Goal: Task Accomplishment & Management: Manage account settings

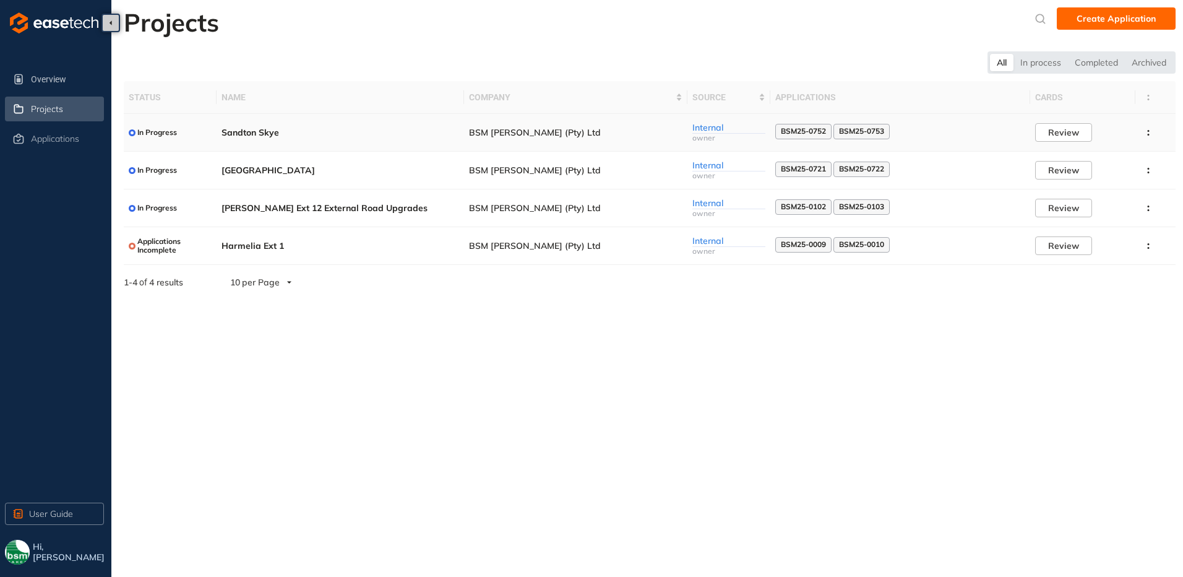
click at [257, 132] on span "Sandton Skye" at bounding box center [341, 132] width 238 height 11
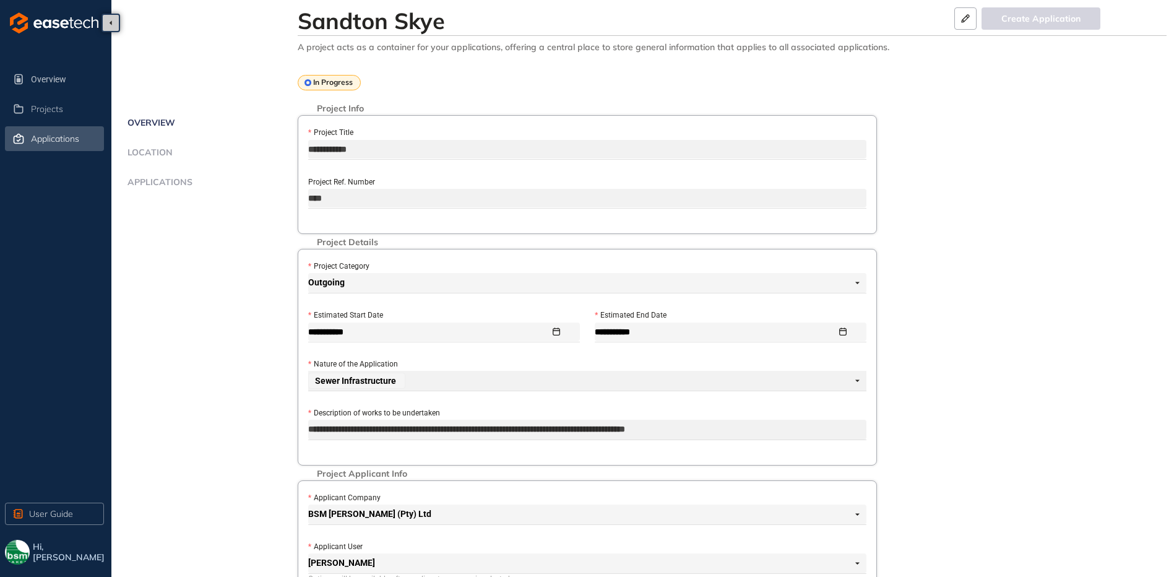
click at [54, 142] on span "Applications" at bounding box center [55, 139] width 48 height 11
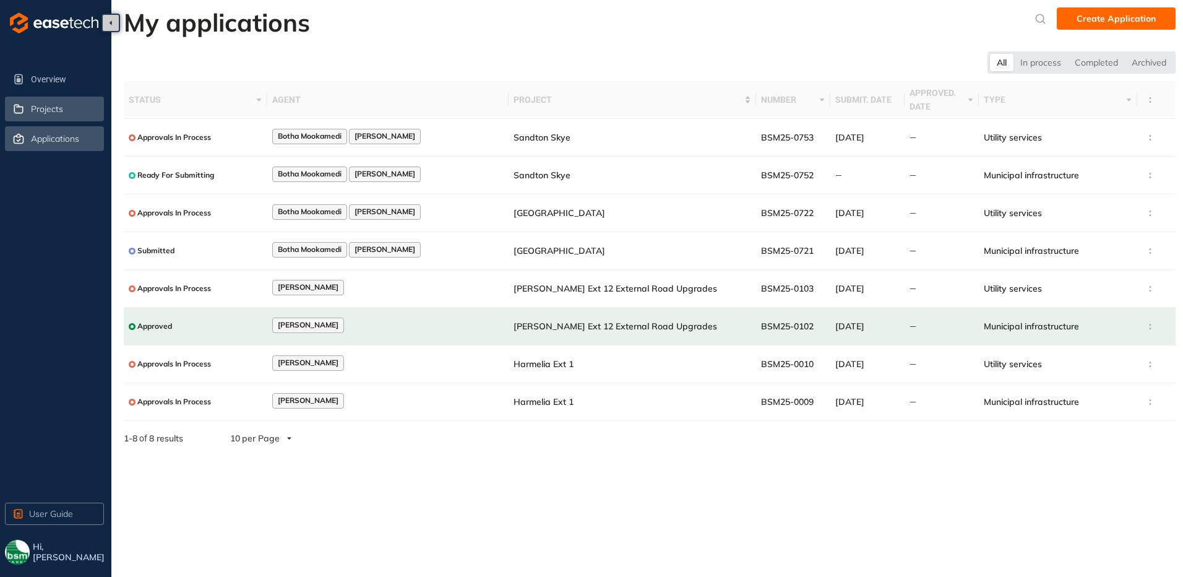
click at [50, 112] on span "Projects" at bounding box center [47, 109] width 32 height 11
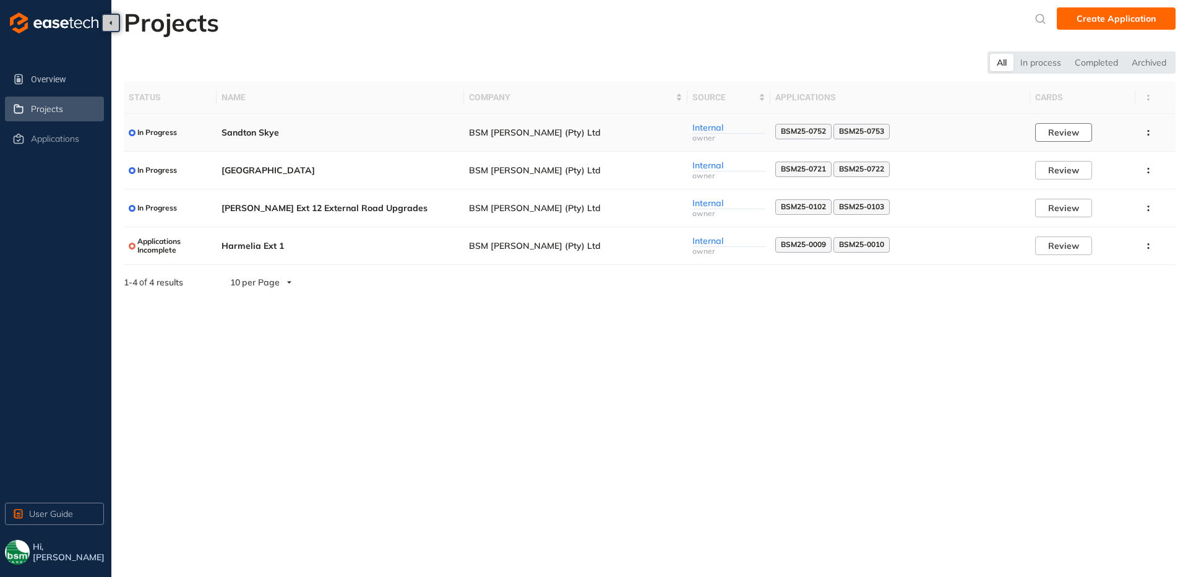
click at [1063, 137] on span "Review" at bounding box center [1063, 133] width 31 height 14
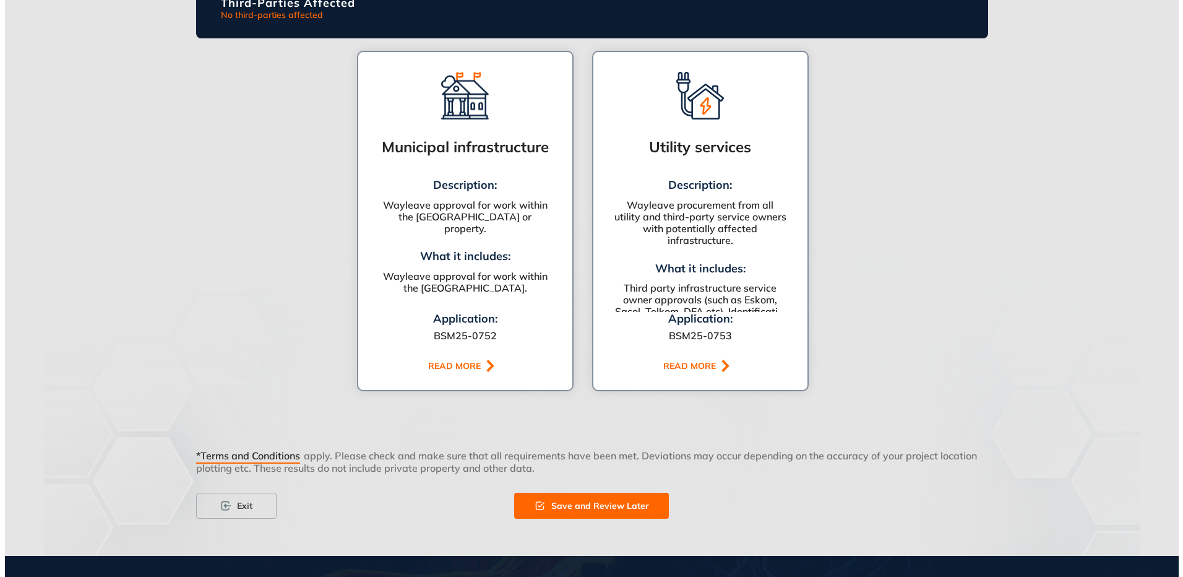
scroll to position [716, 0]
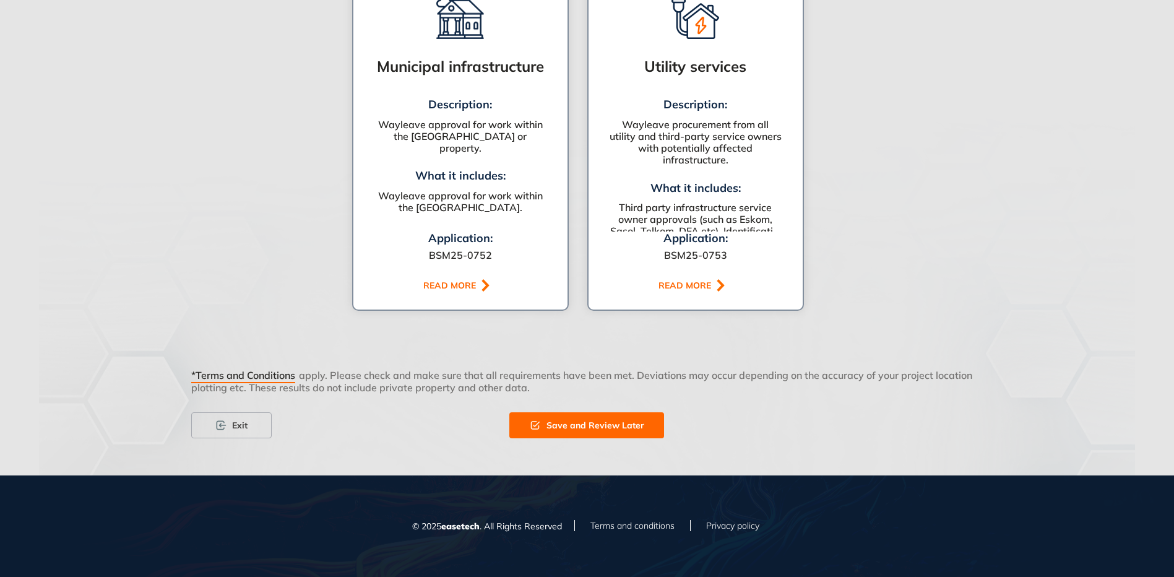
click at [455, 280] on div "READ MORE" at bounding box center [451, 285] width 56 height 11
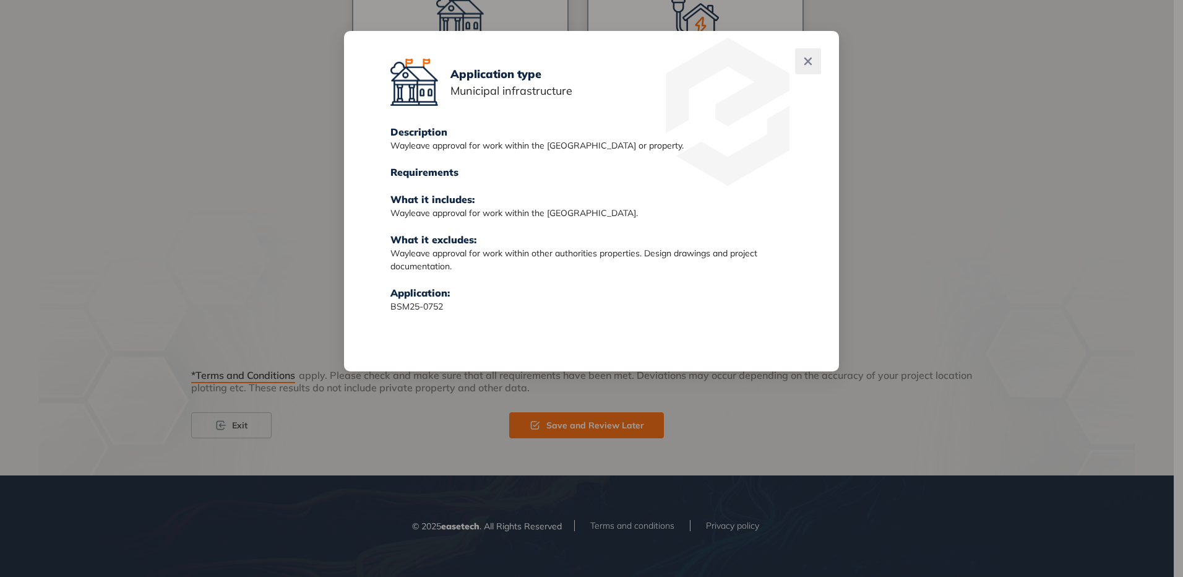
click at [809, 61] on icon "Close" at bounding box center [808, 62] width 8 height 8
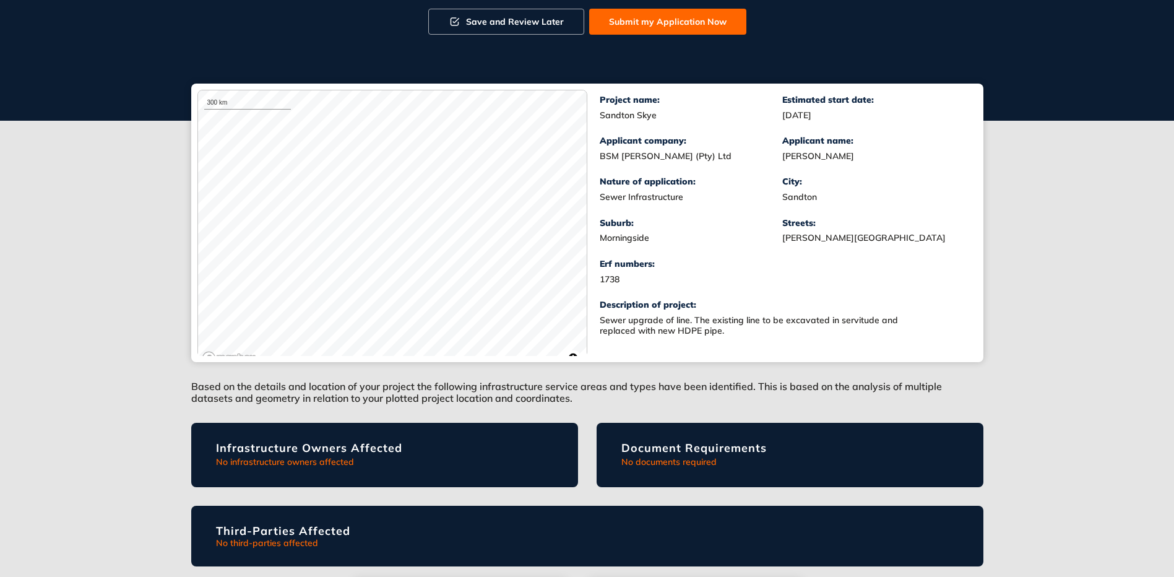
scroll to position [0, 0]
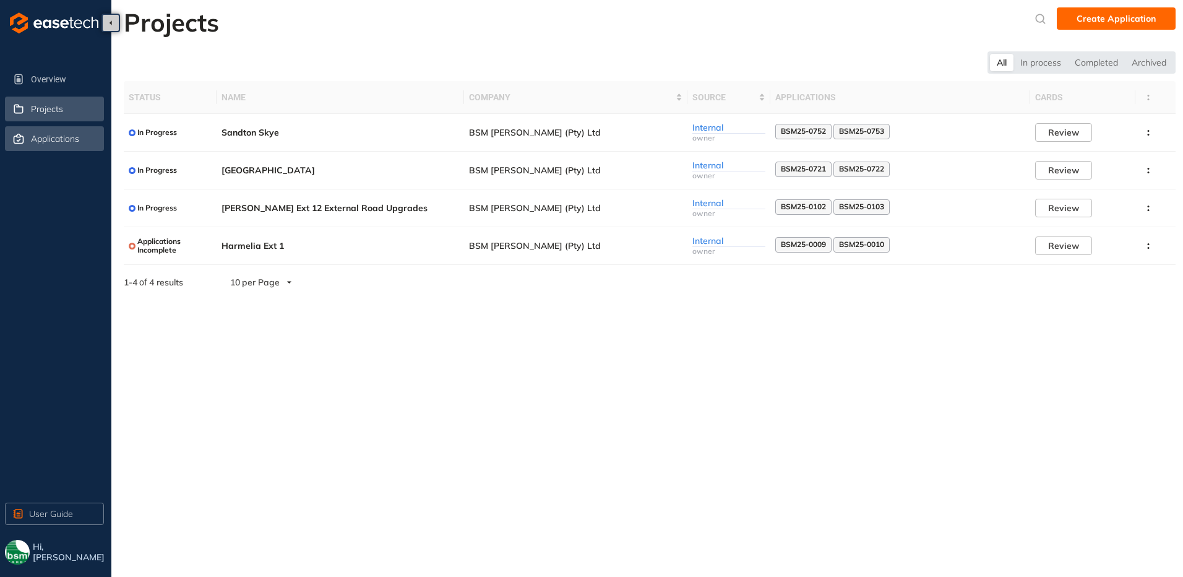
click at [45, 140] on span "Applications" at bounding box center [55, 139] width 48 height 11
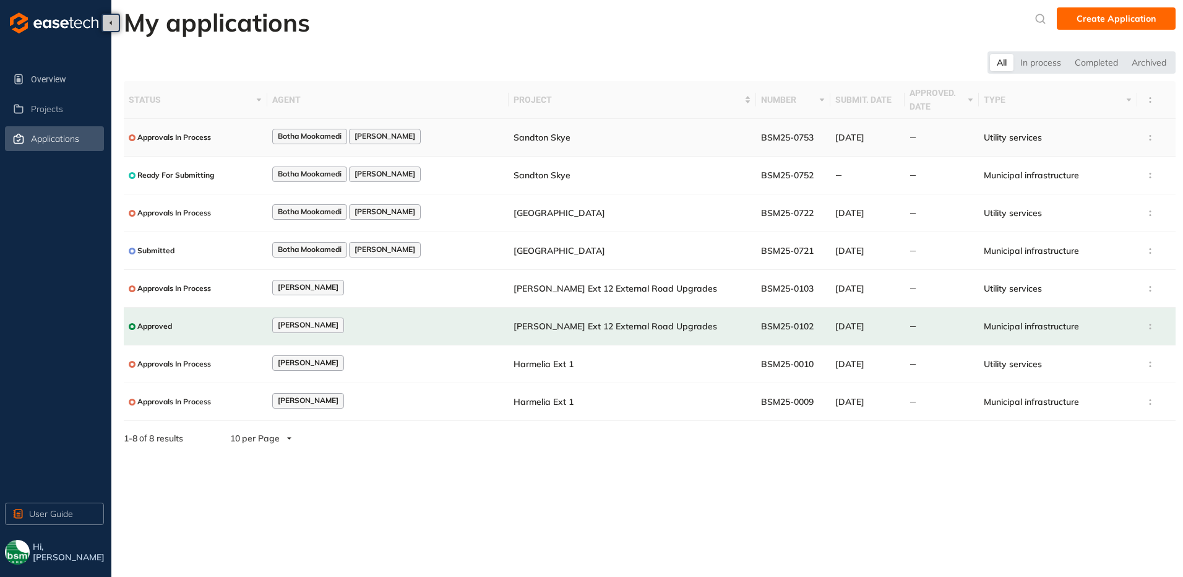
click at [994, 142] on span "Utility services" at bounding box center [1013, 137] width 58 height 11
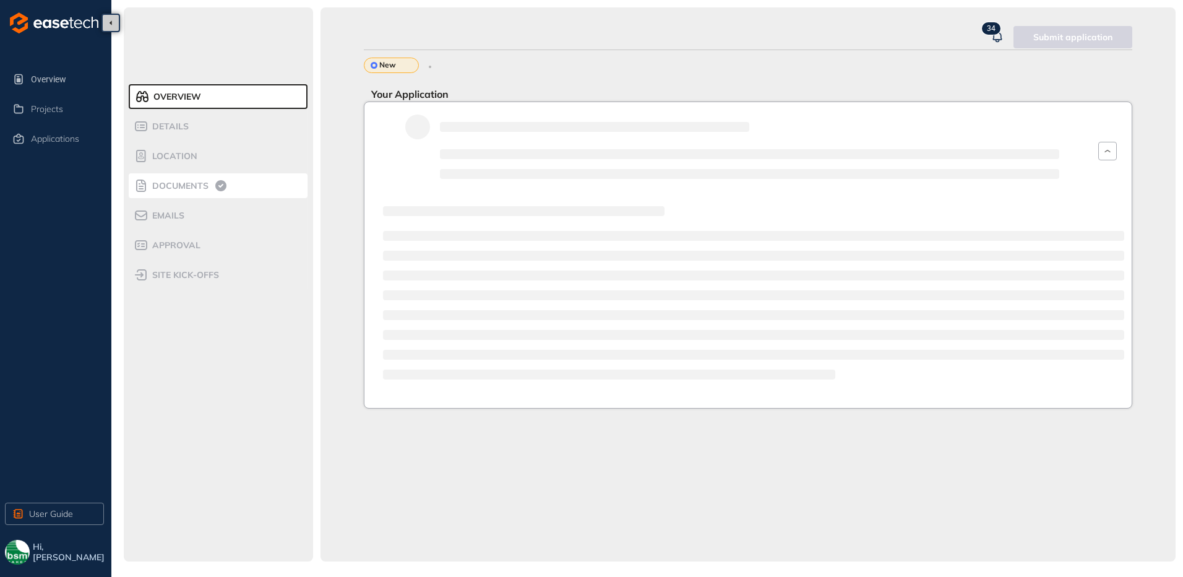
click at [173, 187] on span "Documents" at bounding box center [178, 186] width 60 height 11
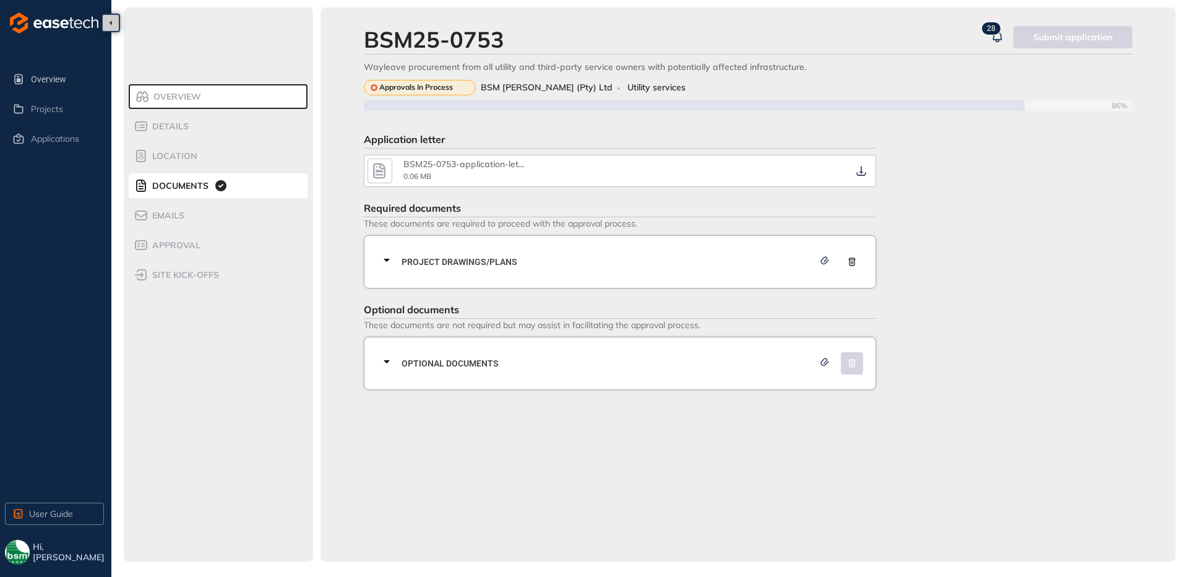
click at [404, 262] on span "Project Drawings/Plans" at bounding box center [608, 262] width 412 height 14
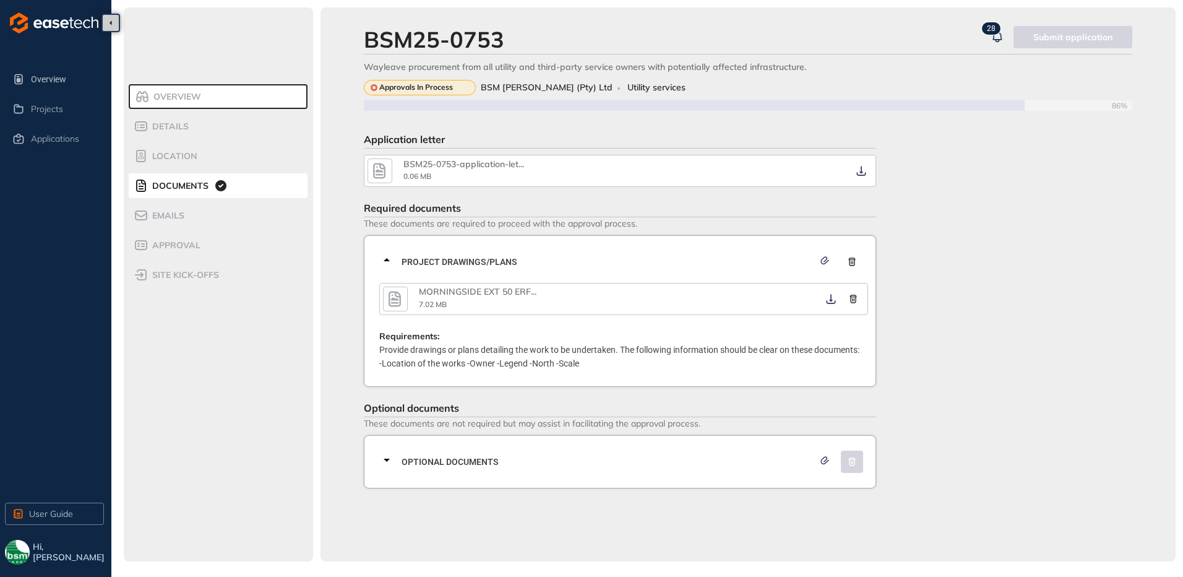
click at [387, 460] on icon at bounding box center [387, 459] width 6 height 3
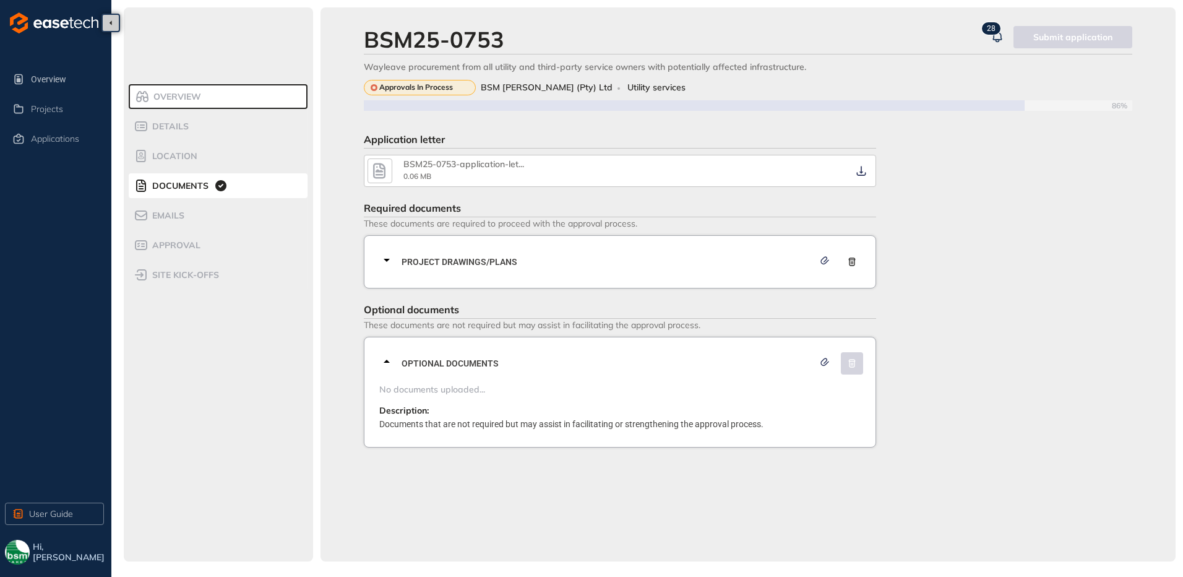
click at [30, 553] on div "Hi, [PERSON_NAME]" at bounding box center [68, 552] width 77 height 25
click at [14, 549] on img "button" at bounding box center [17, 552] width 25 height 25
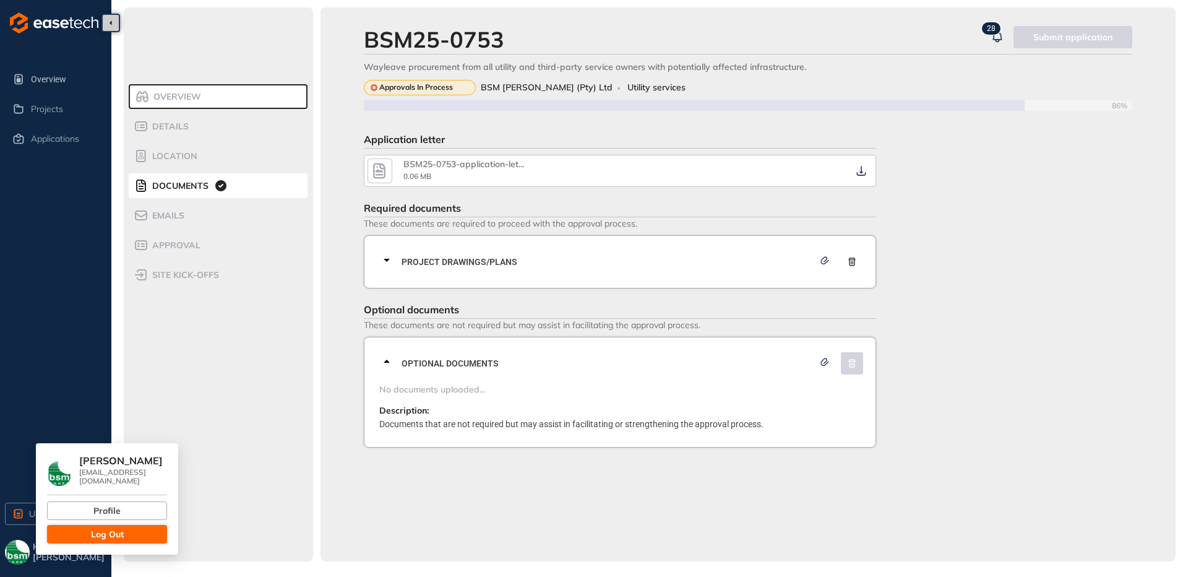
click at [88, 539] on button "Log Out" at bounding box center [107, 534] width 120 height 19
